Goal: Find contact information: Find contact information

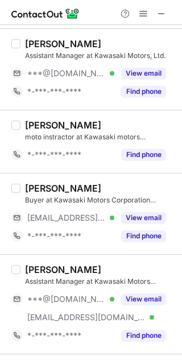
scroll to position [1182, 0]
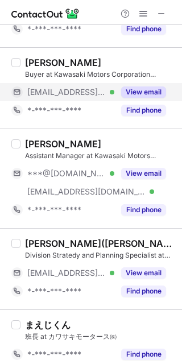
click at [128, 96] on button "View email" at bounding box center [143, 92] width 45 height 11
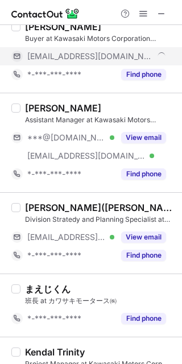
scroll to position [1218, 0]
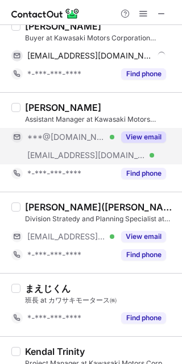
click at [131, 138] on button "View email" at bounding box center [143, 137] width 45 height 11
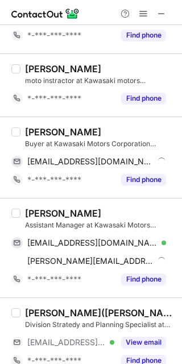
scroll to position [1112, 0]
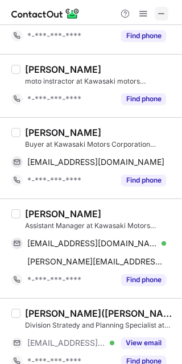
click at [161, 13] on span at bounding box center [161, 13] width 9 height 9
